Goal: Check status: Check status

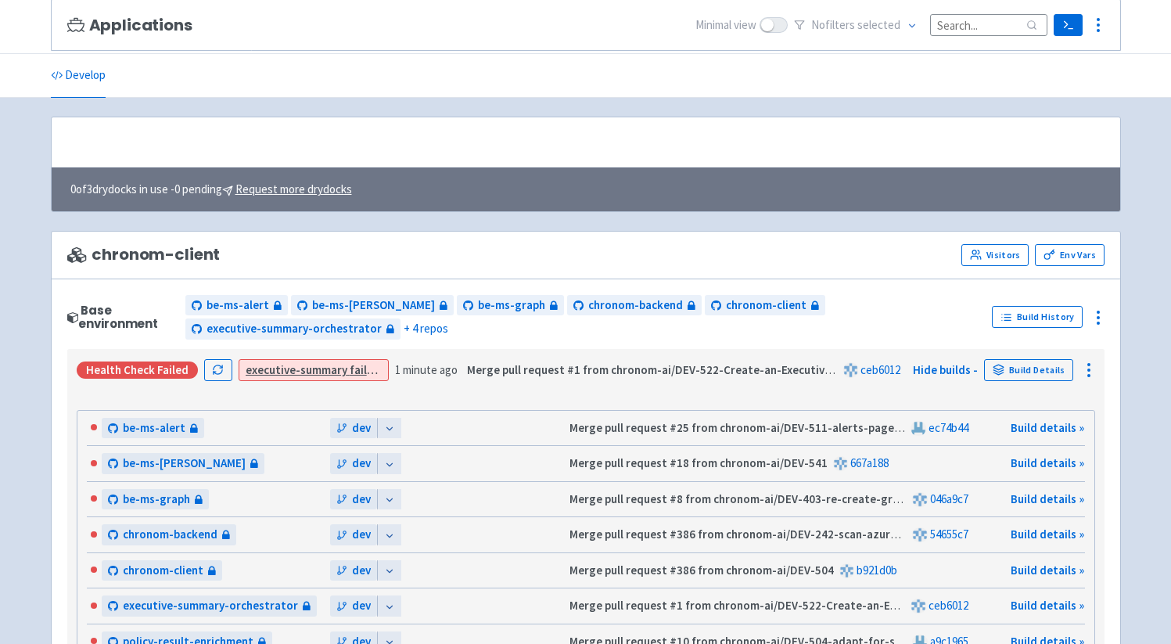
scroll to position [158, 0]
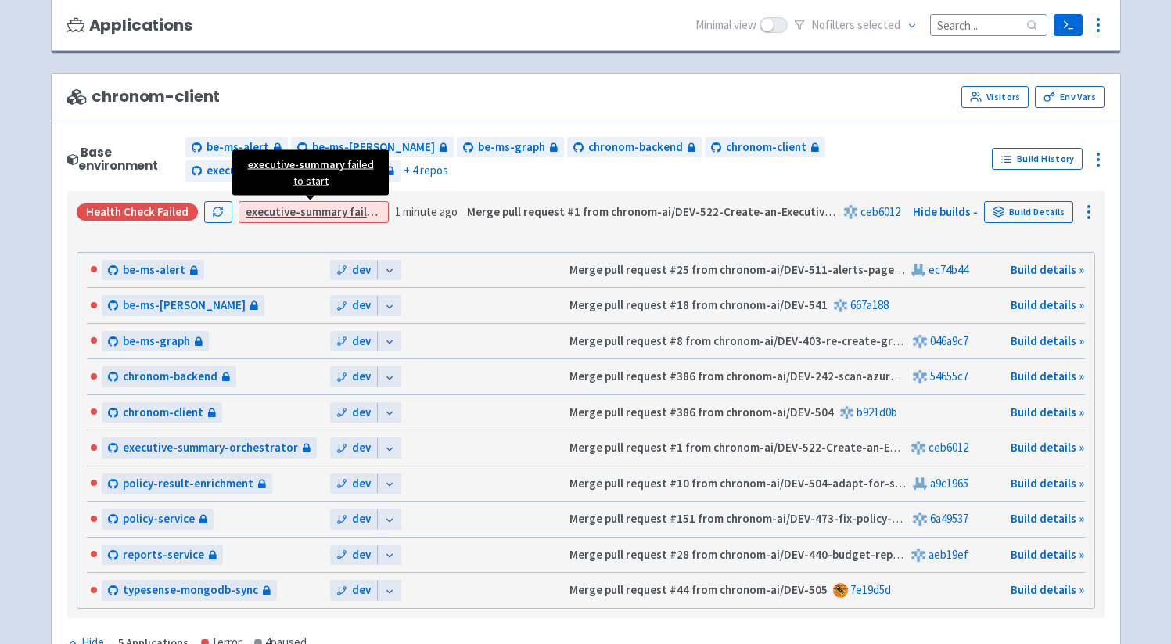
click at [314, 208] on strong "executive-summary" at bounding box center [297, 211] width 102 height 15
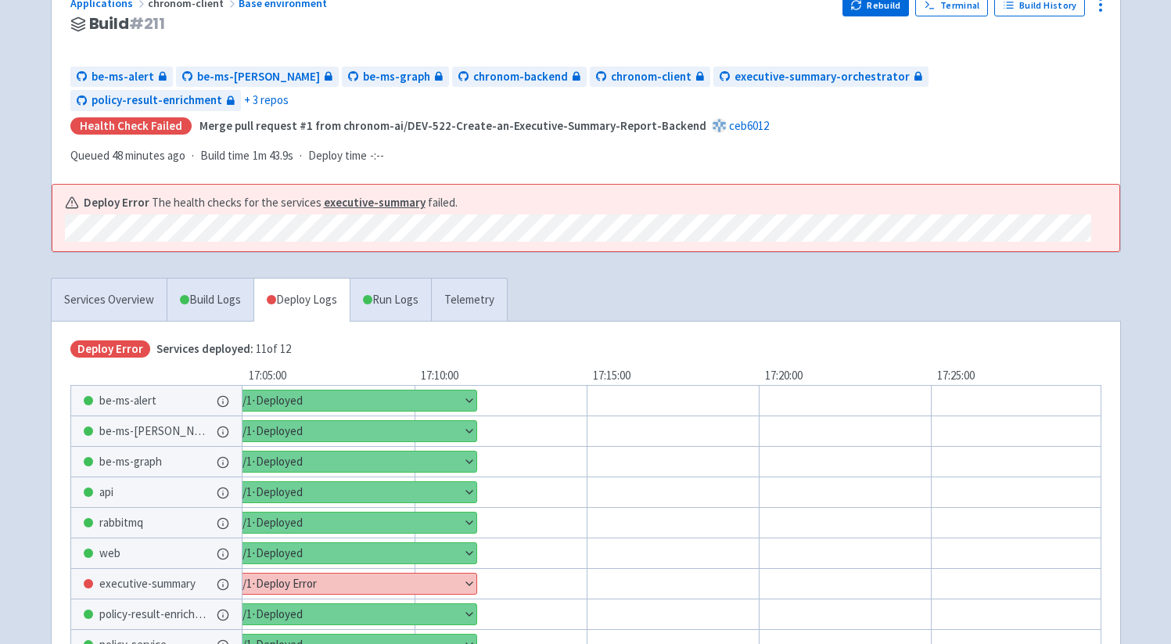
scroll to position [336, 0]
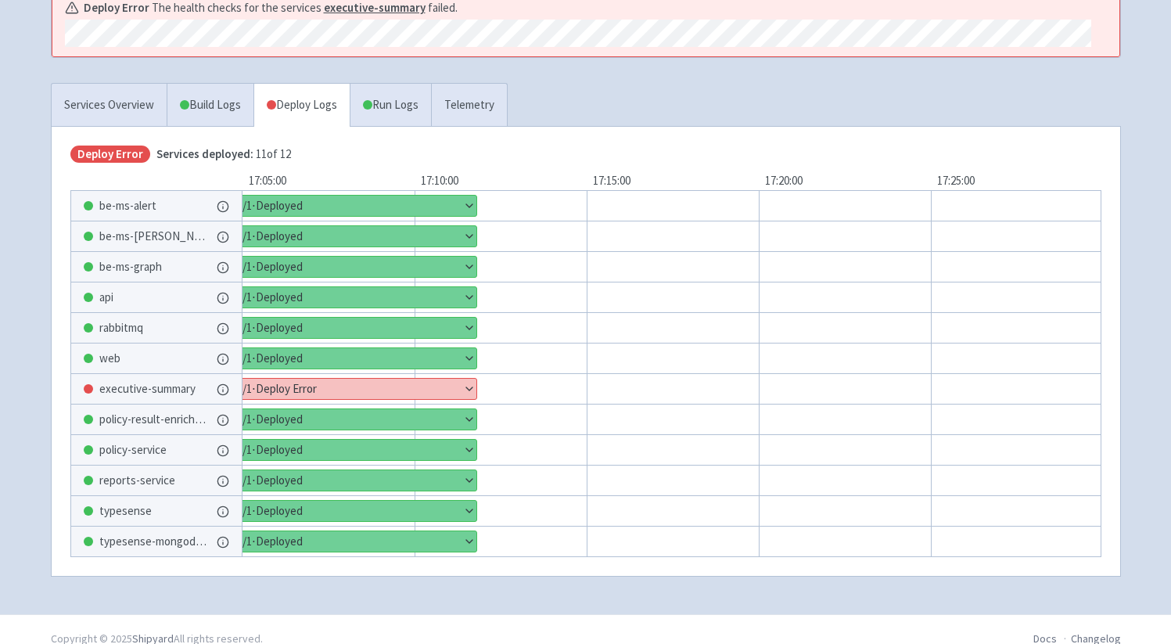
click at [322, 379] on button "Show details" at bounding box center [354, 389] width 244 height 20
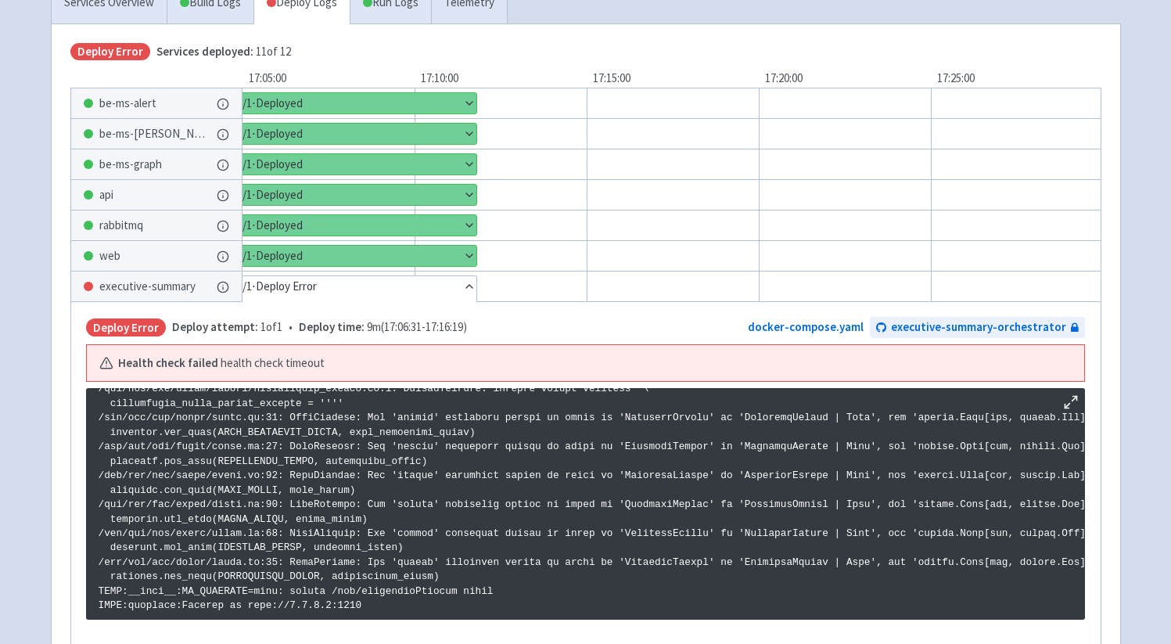
scroll to position [501, 0]
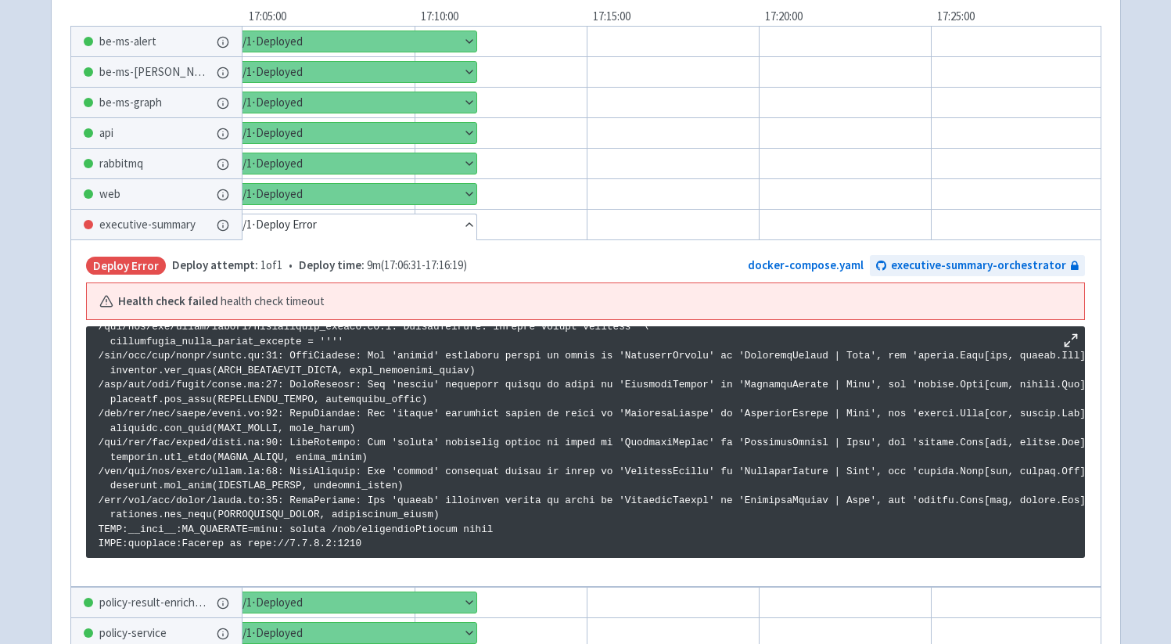
click at [376, 510] on p at bounding box center [586, 421] width 974 height 260
click at [347, 514] on p at bounding box center [586, 421] width 974 height 260
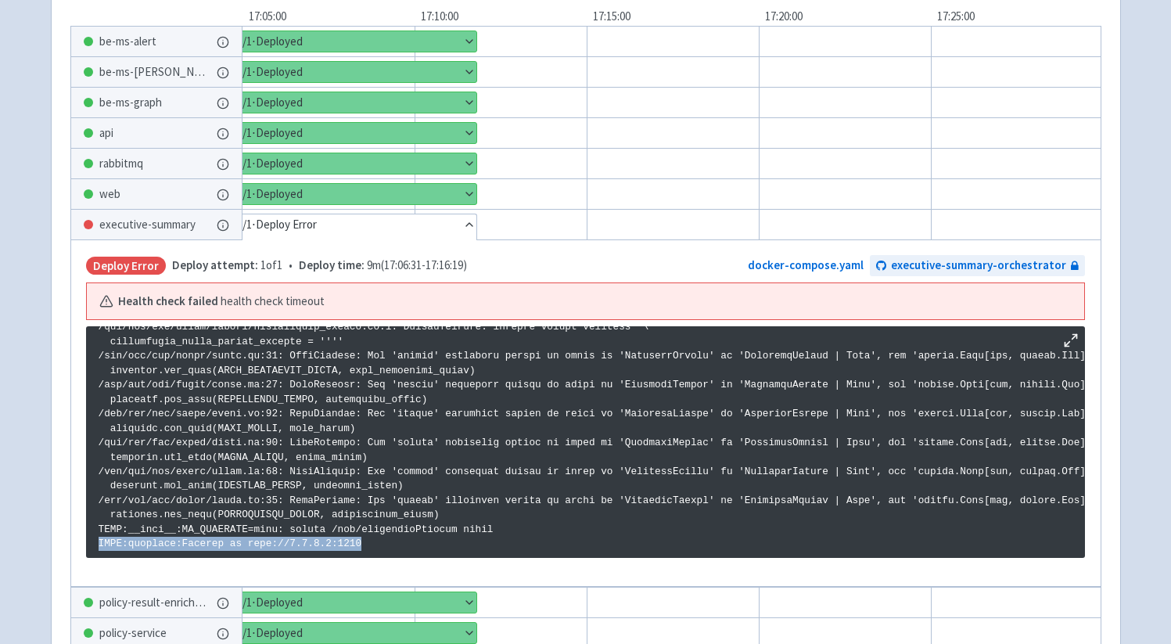
click at [381, 512] on p at bounding box center [586, 421] width 974 height 260
click at [178, 293] on b "Health check failed" at bounding box center [168, 302] width 100 height 18
click at [192, 293] on b "Health check failed" at bounding box center [168, 302] width 100 height 18
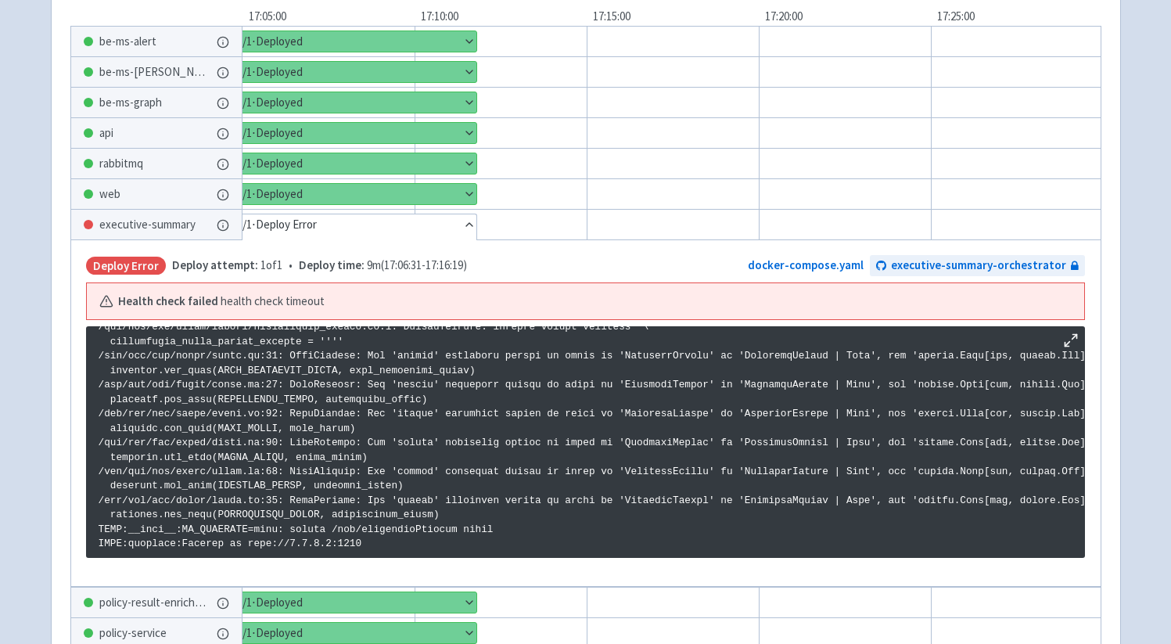
scroll to position [0, 0]
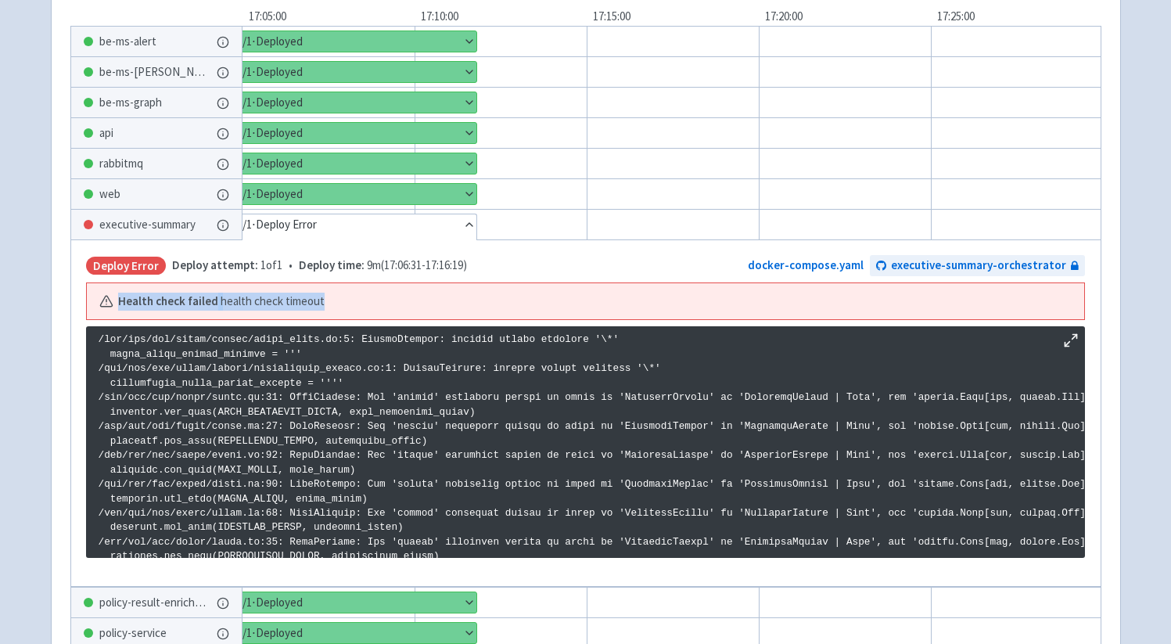
drag, startPoint x: 328, startPoint y: 279, endPoint x: 122, endPoint y: 265, distance: 206.2
click at [122, 283] on div "Health check failed health check timeout" at bounding box center [585, 301] width 997 height 37
copy div "Health check failed health check timeout"
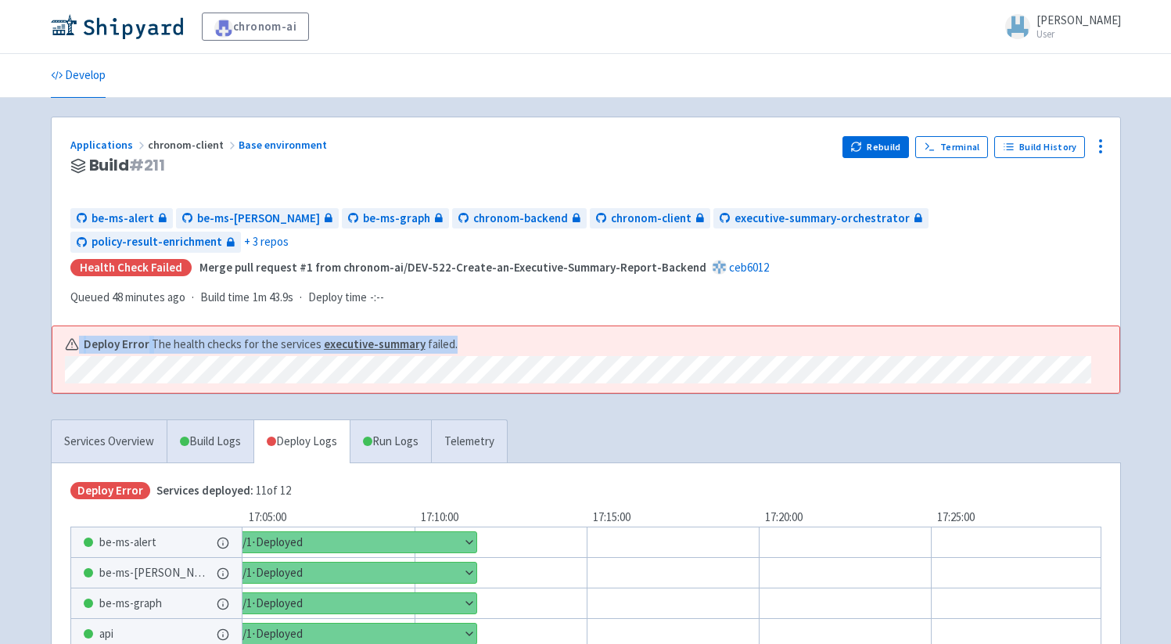
click at [63, 326] on div "Deploy Error The health checks for the services executive-summary failed." at bounding box center [585, 359] width 1067 height 67
